Goal: Find specific page/section: Find specific page/section

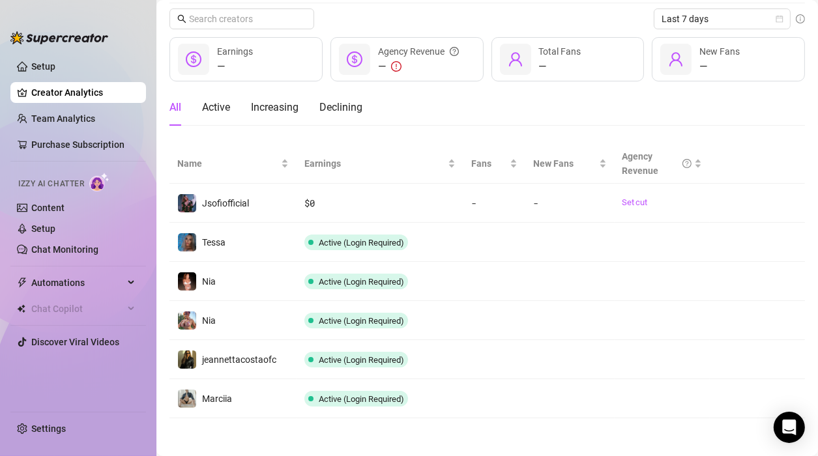
scroll to position [42, 0]
click at [54, 121] on link "Team Analytics" at bounding box center [63, 118] width 64 height 10
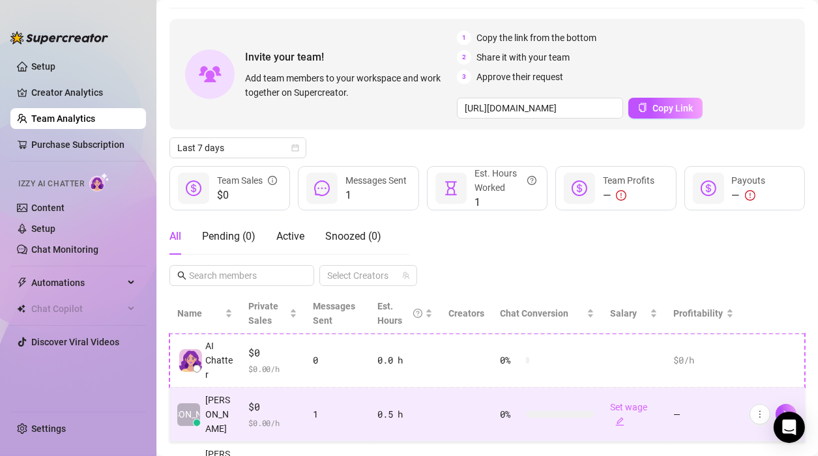
scroll to position [106, 0]
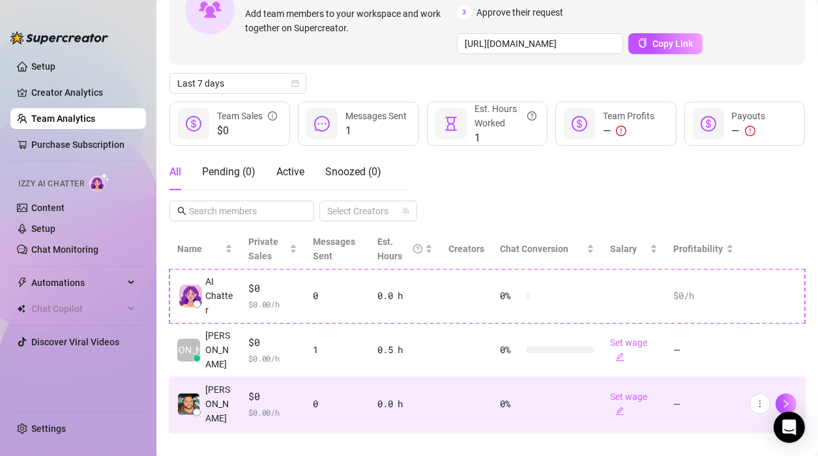
click at [318, 397] on div "0" at bounding box center [338, 404] width 50 height 14
